Goal: Information Seeking & Learning: Learn about a topic

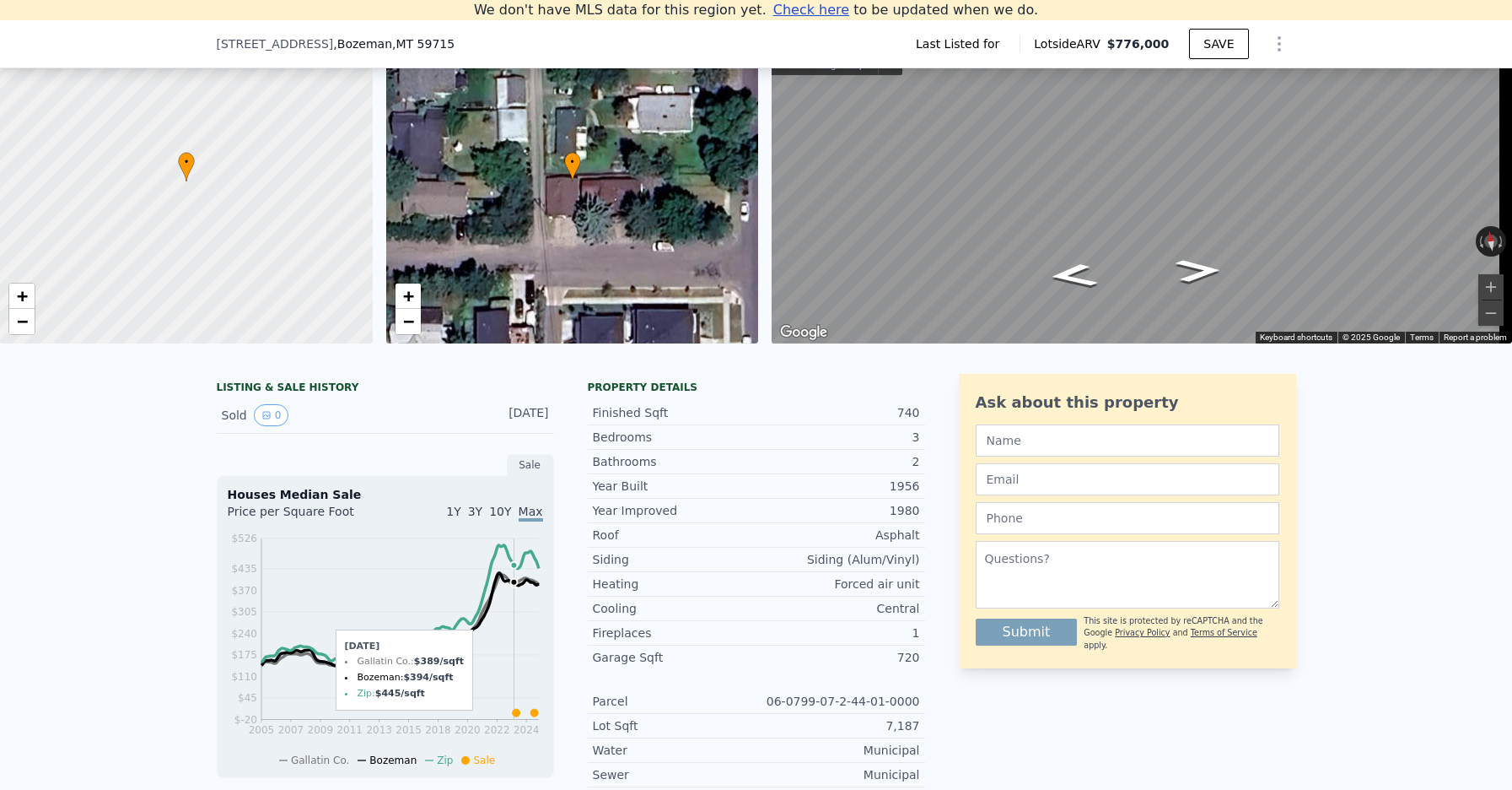
scroll to position [122, 0]
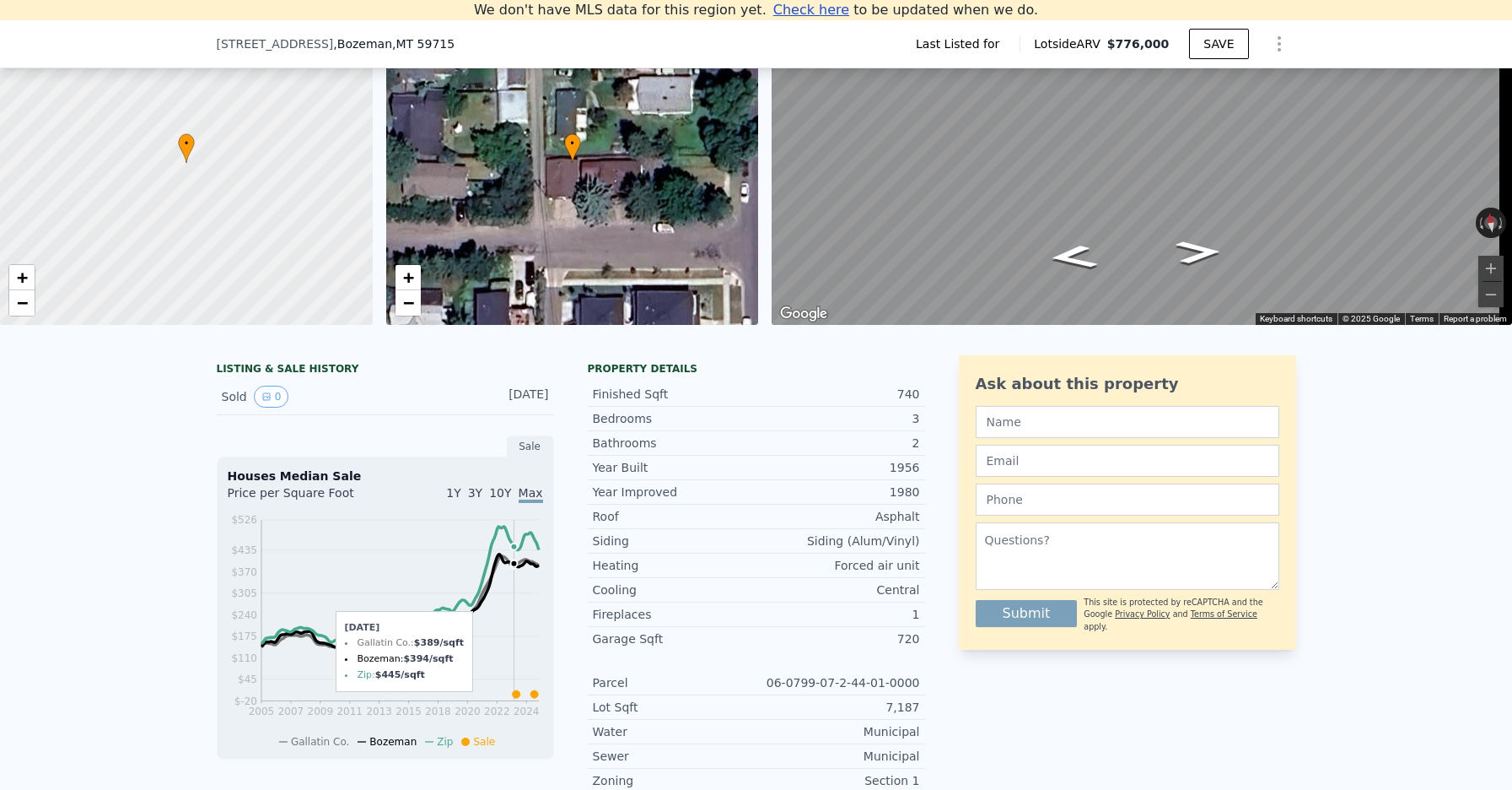
click at [299, 378] on div "LISTING & SALE HISTORY" at bounding box center [385, 370] width 337 height 17
click at [264, 402] on icon "View historical data" at bounding box center [266, 396] width 10 height 10
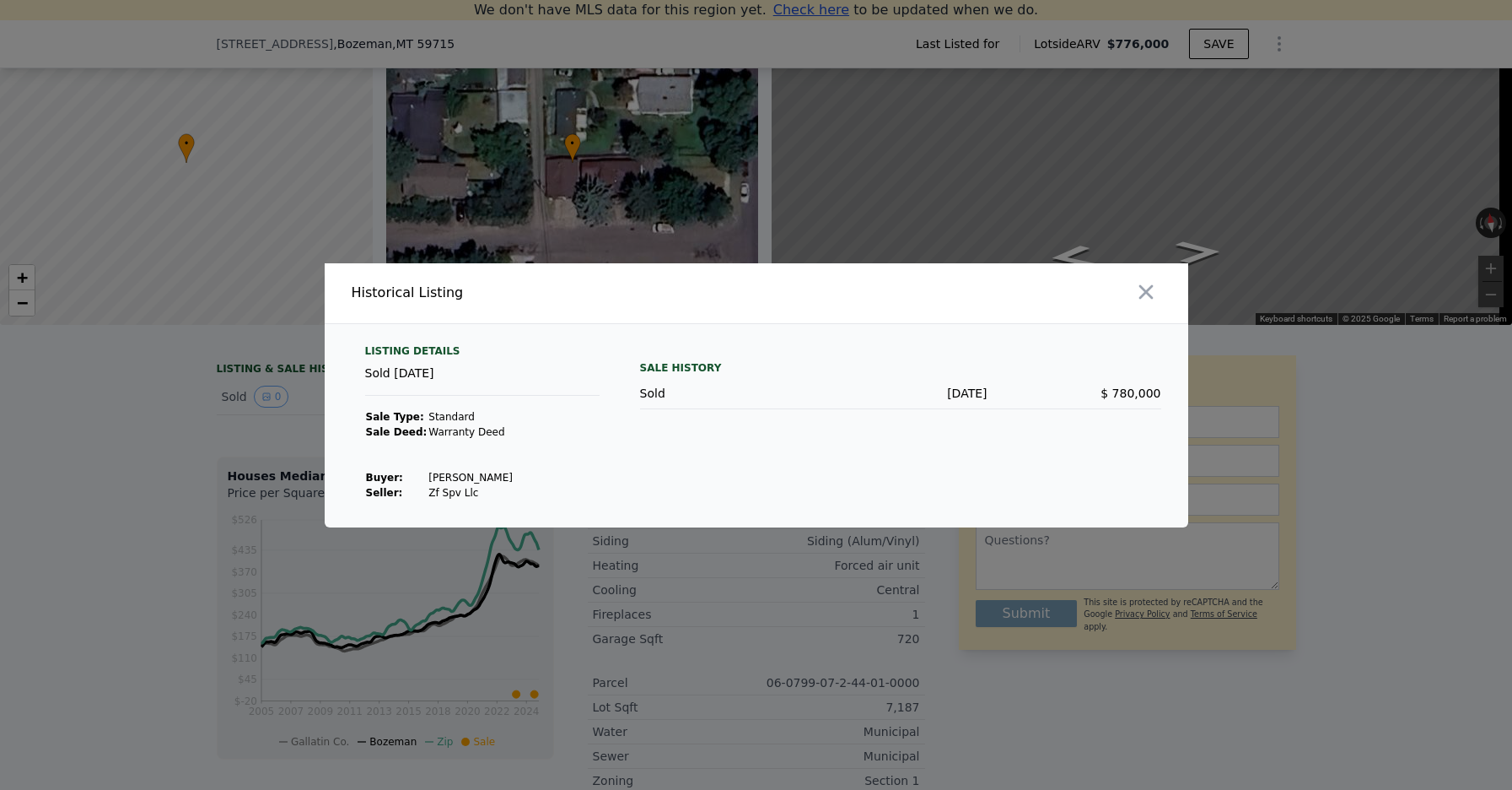
click at [1134, 292] on icon "button" at bounding box center [1145, 292] width 23 height 23
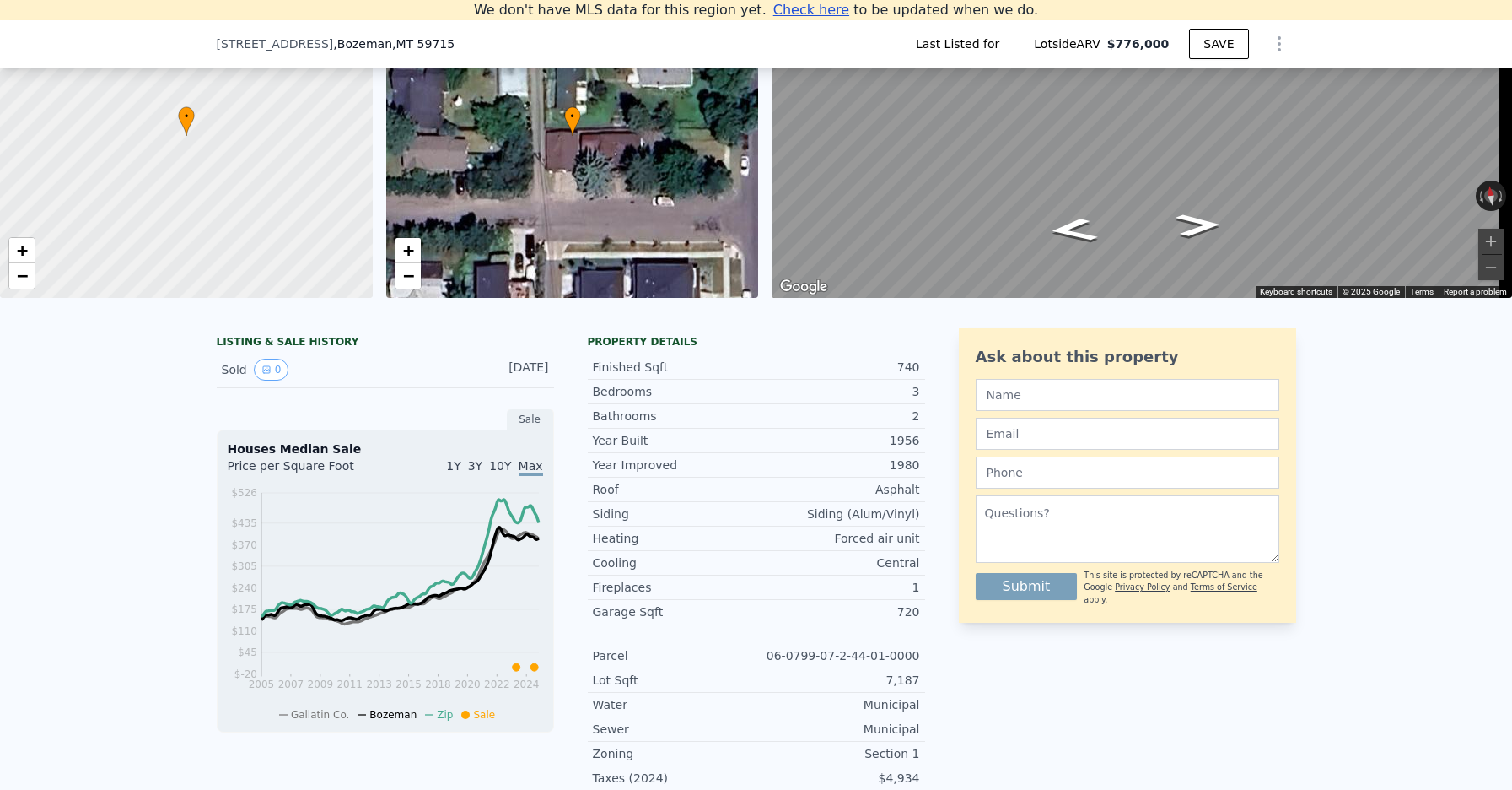
scroll to position [179, 0]
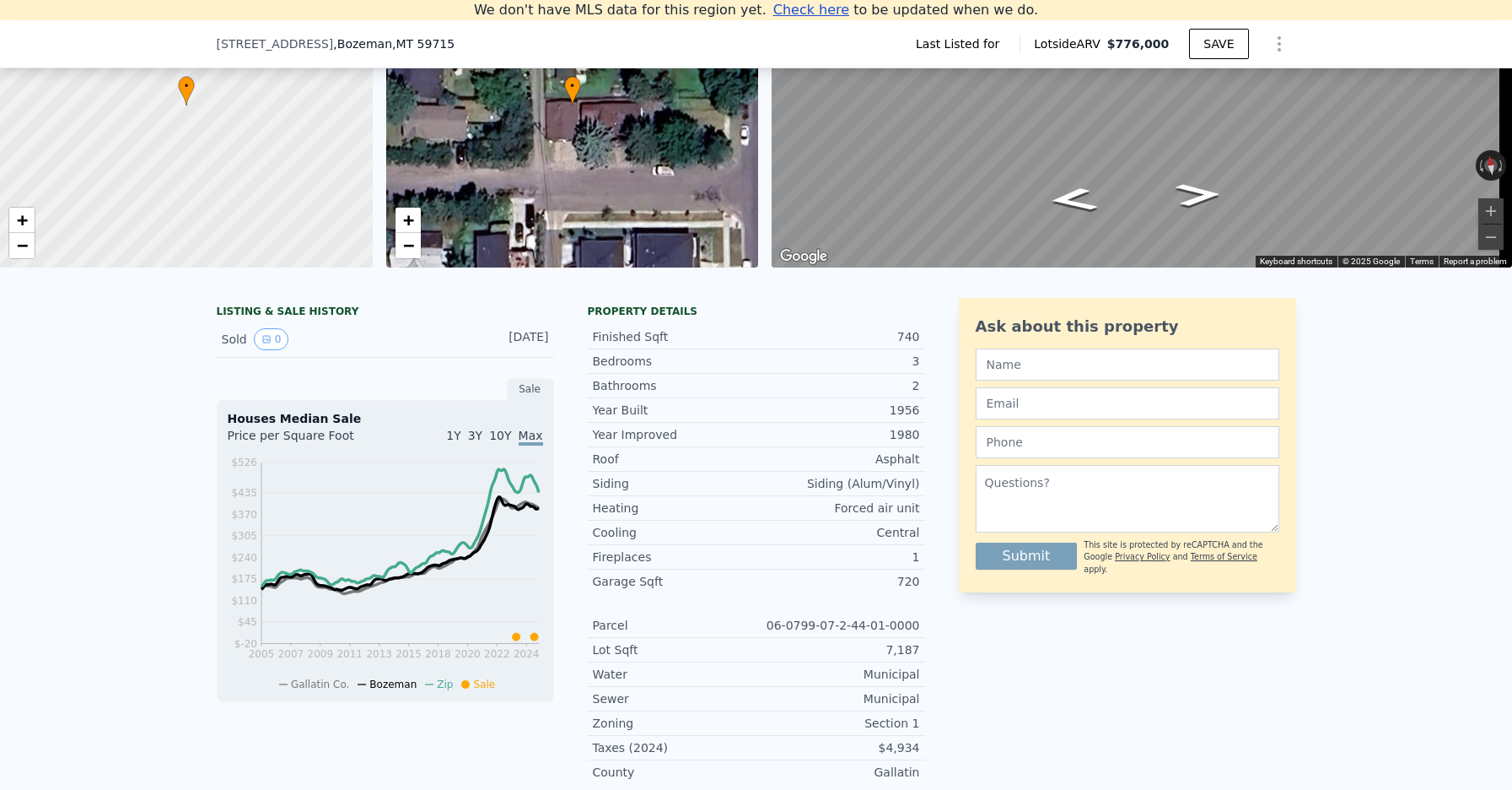
click at [511, 640] on icon at bounding box center [515, 636] width 8 height 8
click at [531, 640] on icon at bounding box center [535, 636] width 8 height 8
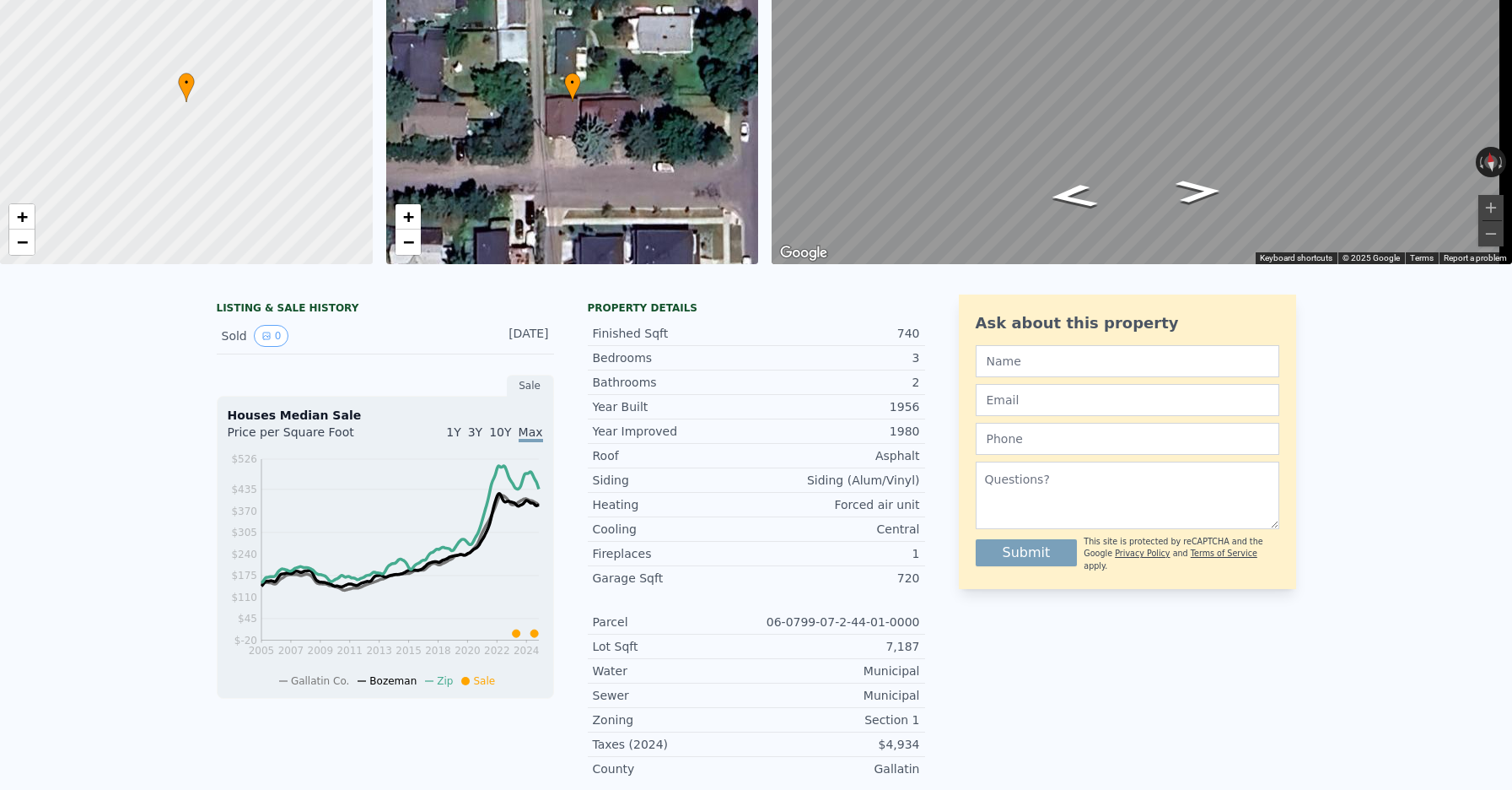
scroll to position [19, 0]
